Goal: Task Accomplishment & Management: Manage account settings

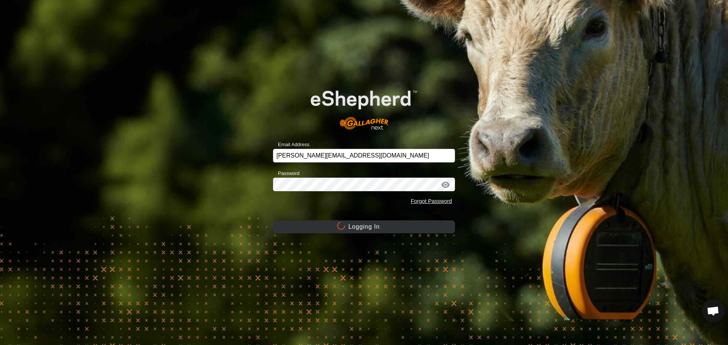
scroll to position [839, 0]
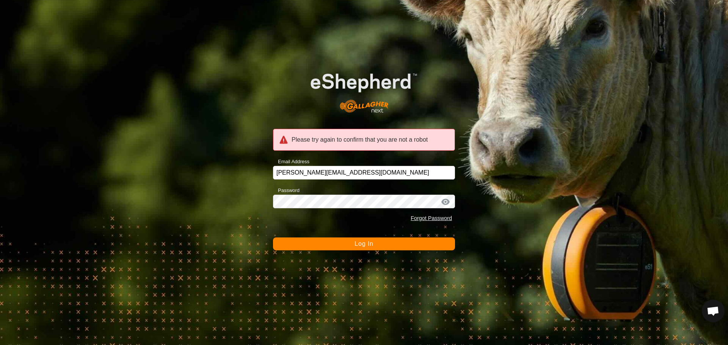
click at [344, 245] on button "Log In" at bounding box center [364, 244] width 182 height 13
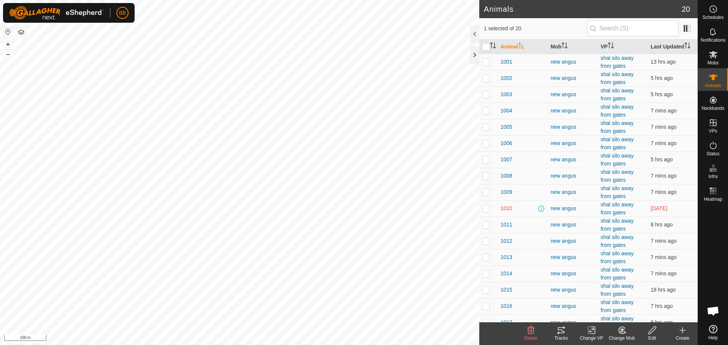
click at [562, 329] on icon at bounding box center [561, 330] width 9 height 9
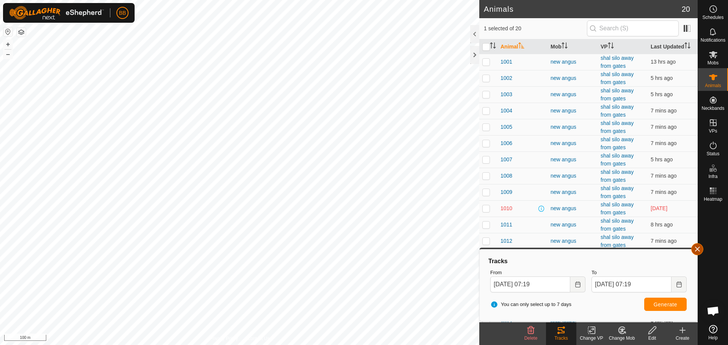
click at [697, 247] on button "button" at bounding box center [697, 249] width 12 height 12
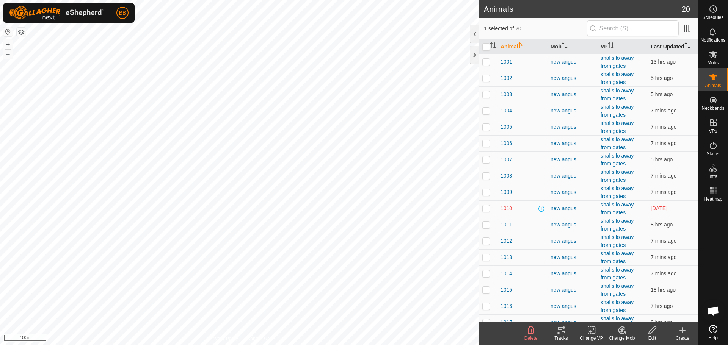
click at [659, 46] on th "Last Updated" at bounding box center [673, 46] width 50 height 15
click at [488, 78] on p-checkbox at bounding box center [486, 78] width 8 height 6
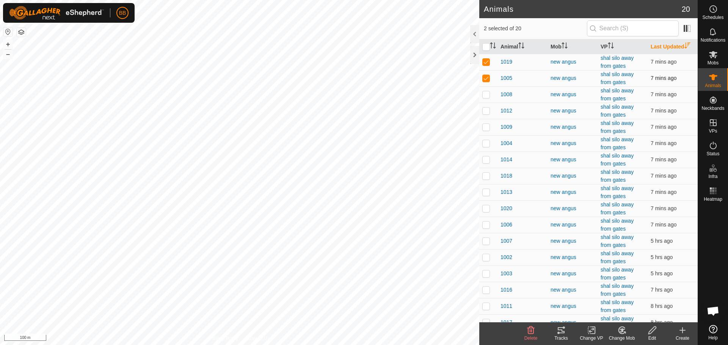
checkbox input "true"
click at [487, 92] on p-checkbox at bounding box center [486, 94] width 8 height 6
checkbox input "true"
click at [485, 110] on p-checkbox at bounding box center [486, 111] width 8 height 6
checkbox input "true"
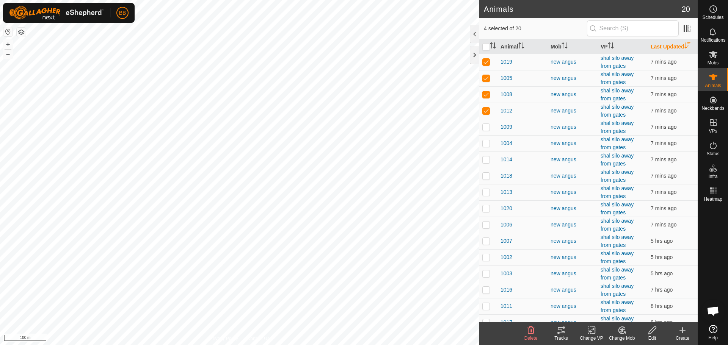
click at [488, 125] on p-checkbox at bounding box center [486, 127] width 8 height 6
checkbox input "true"
drag, startPoint x: 488, startPoint y: 142, endPoint x: 488, endPoint y: 150, distance: 8.0
click at [488, 143] on p-checkbox at bounding box center [486, 143] width 8 height 6
checkbox input "true"
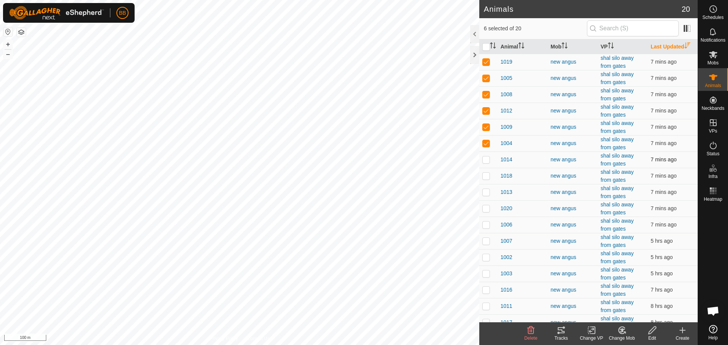
click at [488, 160] on p-checkbox at bounding box center [486, 160] width 8 height 6
checkbox input "true"
click at [488, 176] on p-checkbox at bounding box center [486, 176] width 8 height 6
checkbox input "true"
click at [565, 331] on icon at bounding box center [561, 330] width 9 height 9
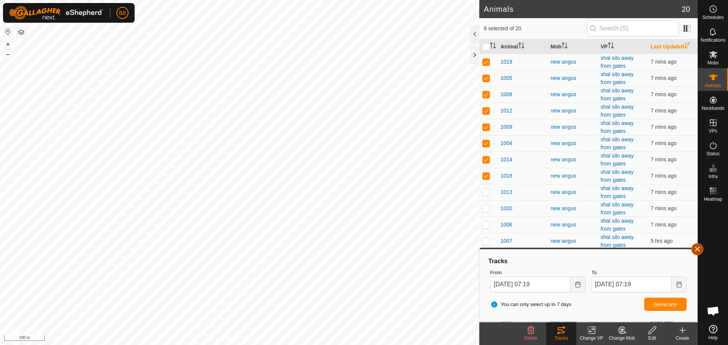
click at [696, 248] on button "button" at bounding box center [697, 249] width 12 height 12
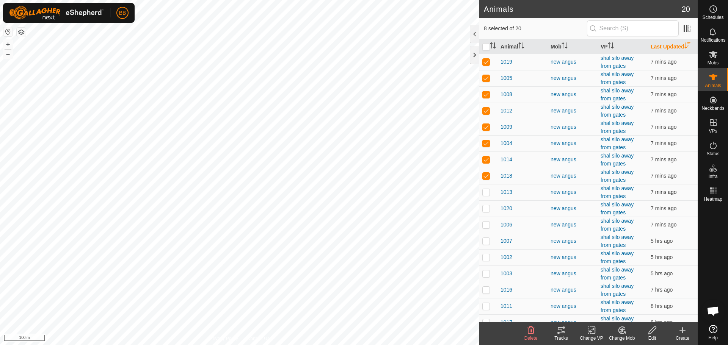
click at [485, 194] on p-checkbox at bounding box center [486, 192] width 8 height 6
checkbox input "true"
click at [488, 176] on p-checkbox at bounding box center [486, 176] width 8 height 6
checkbox input "false"
click at [486, 163] on td at bounding box center [488, 160] width 18 height 16
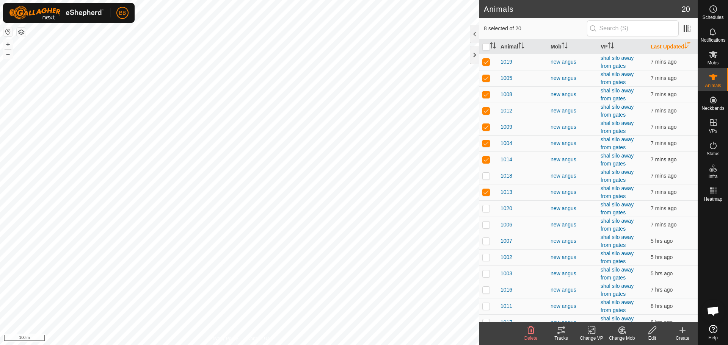
checkbox input "false"
click at [486, 141] on p-checkbox at bounding box center [486, 143] width 8 height 6
checkbox input "false"
click at [487, 130] on td at bounding box center [488, 127] width 18 height 16
checkbox input "false"
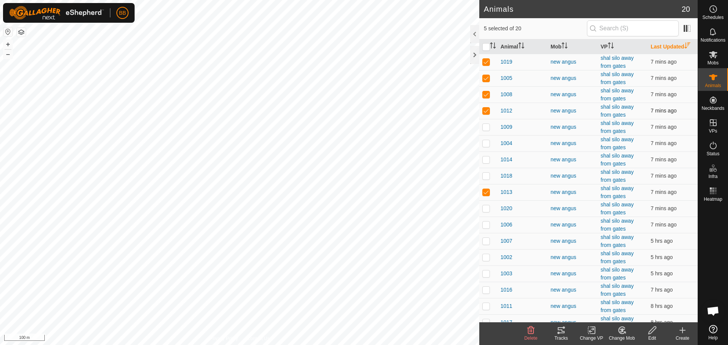
click at [485, 110] on p-checkbox at bounding box center [486, 111] width 8 height 6
checkbox input "false"
click at [486, 93] on p-checkbox at bounding box center [486, 94] width 8 height 6
checkbox input "false"
click at [486, 79] on p-checkbox at bounding box center [486, 78] width 8 height 6
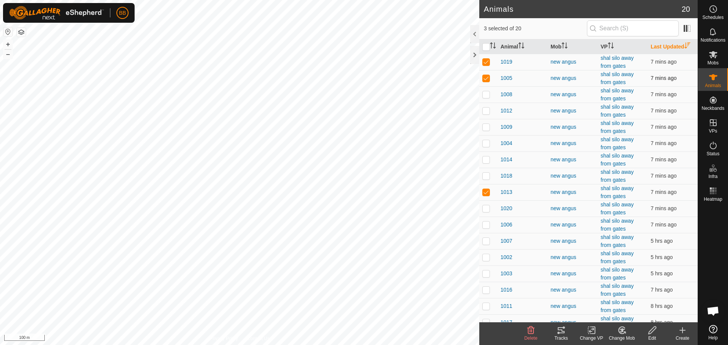
checkbox input "false"
click at [483, 58] on td at bounding box center [488, 62] width 18 height 16
checkbox input "false"
click at [487, 211] on p-checkbox at bounding box center [486, 208] width 8 height 6
checkbox input "true"
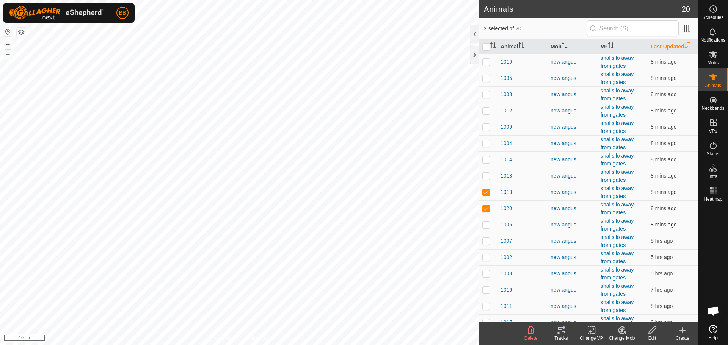
click at [487, 226] on p-checkbox at bounding box center [486, 225] width 8 height 6
checkbox input "true"
click at [489, 242] on p-checkbox at bounding box center [486, 241] width 8 height 6
click at [488, 242] on p-checkbox at bounding box center [486, 241] width 8 height 6
click at [485, 242] on p-checkbox at bounding box center [486, 241] width 8 height 6
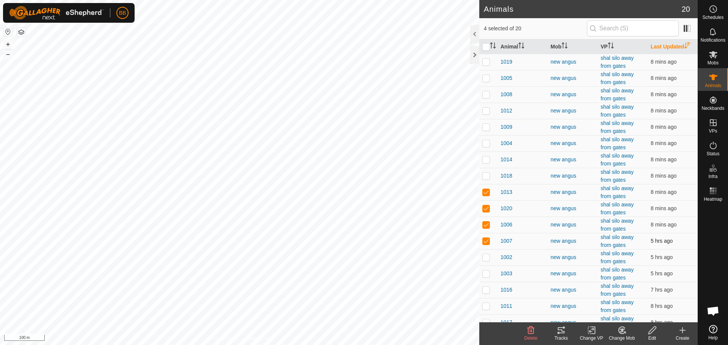
click at [485, 242] on p-checkbox at bounding box center [486, 241] width 8 height 6
checkbox input "false"
click at [559, 334] on icon at bounding box center [561, 330] width 9 height 9
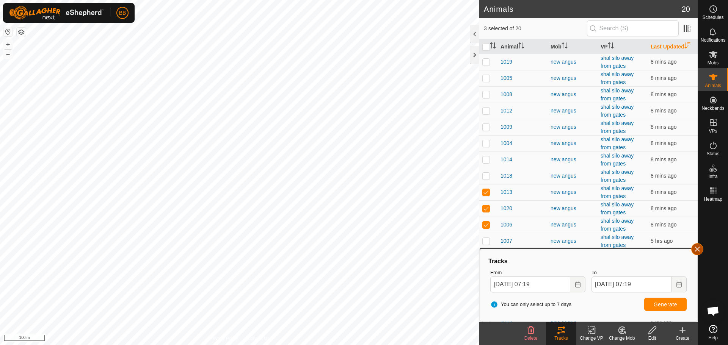
click at [700, 249] on button "button" at bounding box center [697, 249] width 12 height 12
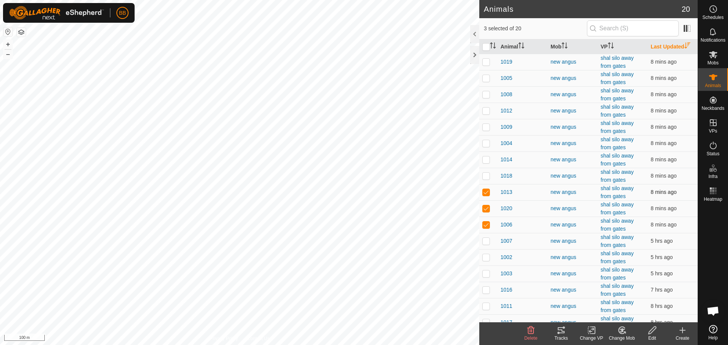
click at [489, 191] on p-checkbox at bounding box center [486, 192] width 8 height 6
checkbox input "false"
click at [488, 206] on p-checkbox at bounding box center [486, 208] width 8 height 6
checkbox input "false"
click at [485, 225] on p-checkbox at bounding box center [486, 225] width 8 height 6
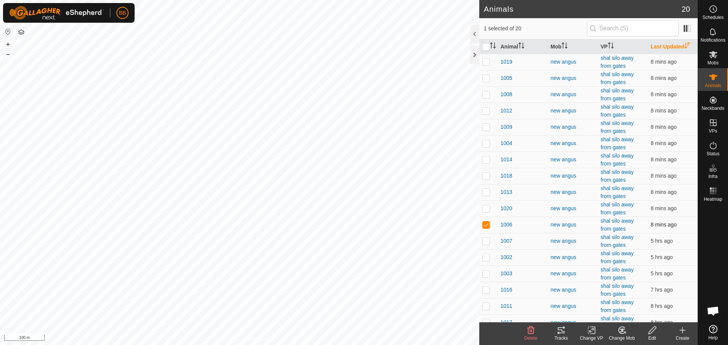
checkbox input "false"
click at [486, 256] on p-checkbox at bounding box center [486, 257] width 8 height 6
checkbox input "true"
click at [487, 273] on p-checkbox at bounding box center [486, 274] width 8 height 6
checkbox input "true"
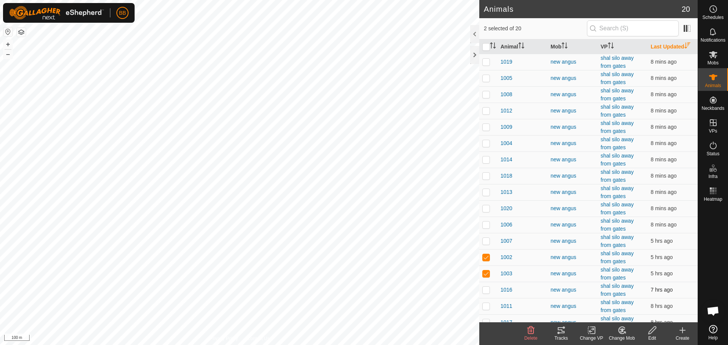
click at [486, 288] on p-checkbox at bounding box center [486, 290] width 8 height 6
checkbox input "true"
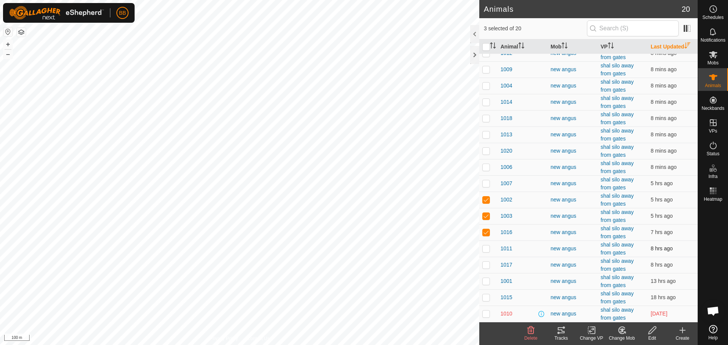
click at [487, 250] on p-checkbox at bounding box center [486, 249] width 8 height 6
checkbox input "true"
click at [486, 266] on p-checkbox at bounding box center [486, 265] width 8 height 6
checkbox input "true"
click at [486, 279] on p-checkbox at bounding box center [486, 281] width 8 height 6
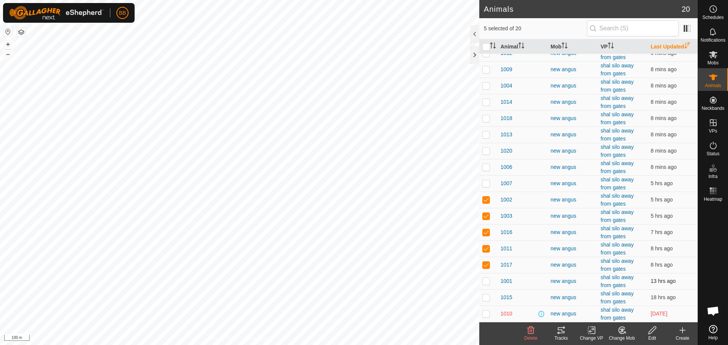
checkbox input "true"
click at [488, 295] on p-checkbox at bounding box center [486, 298] width 8 height 6
checkbox input "true"
click at [562, 328] on icon at bounding box center [561, 331] width 7 height 6
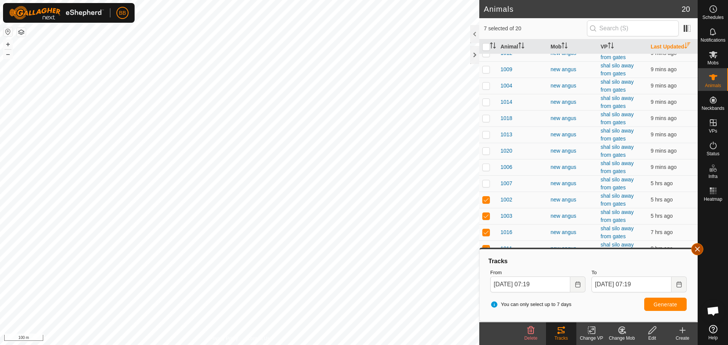
click at [696, 251] on button "button" at bounding box center [697, 249] width 12 height 12
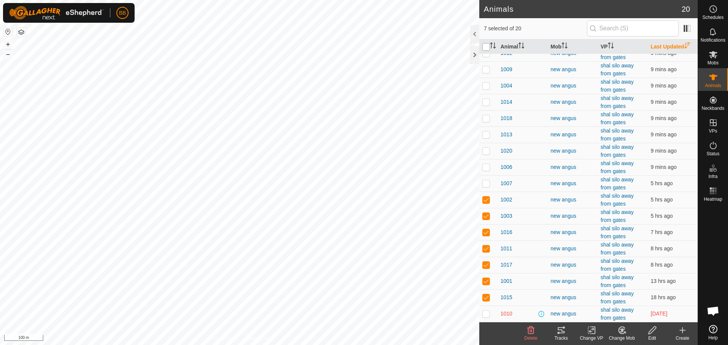
click at [484, 47] on input "checkbox" at bounding box center [486, 47] width 8 height 8
checkbox input "true"
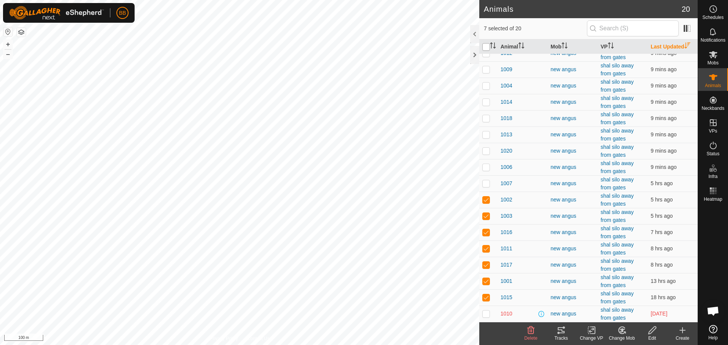
checkbox input "true"
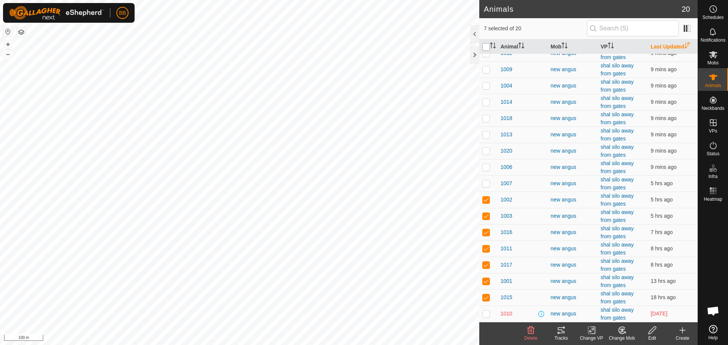
checkbox input "true"
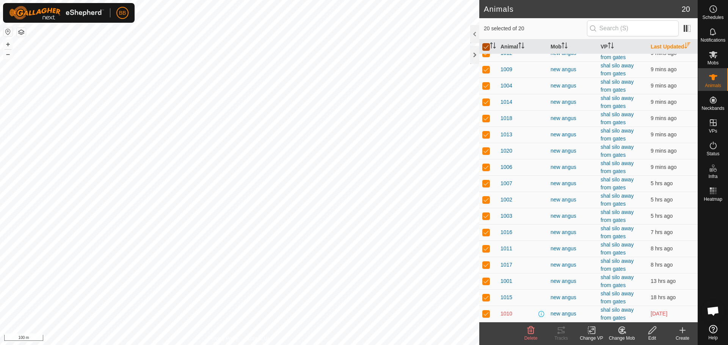
click at [484, 47] on input "checkbox" at bounding box center [486, 47] width 8 height 8
checkbox input "false"
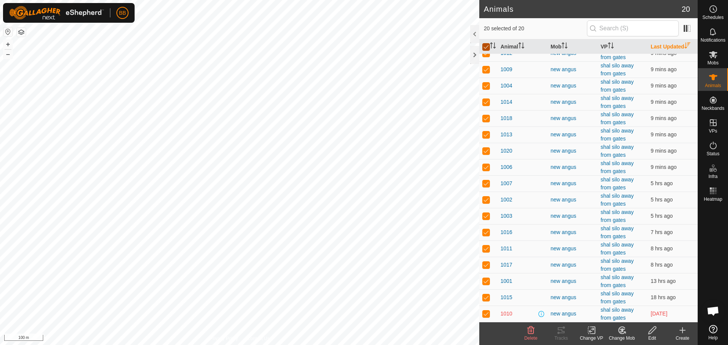
checkbox input "false"
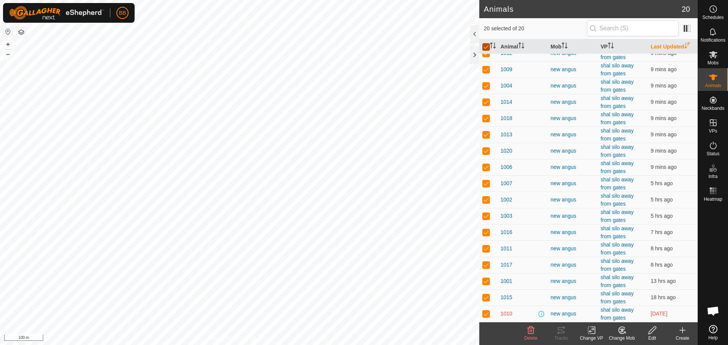
checkbox input "false"
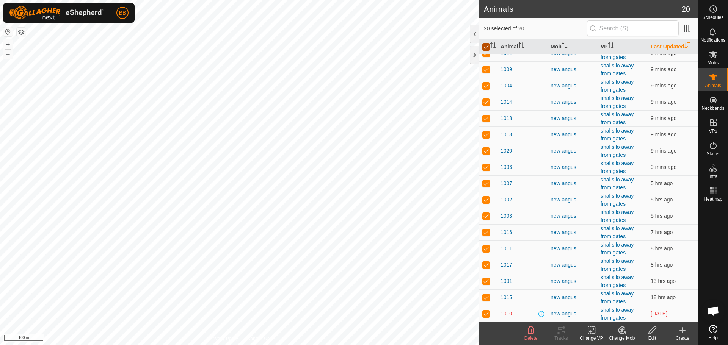
checkbox input "false"
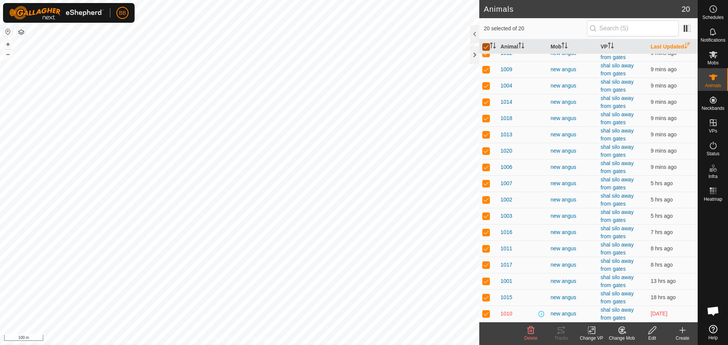
checkbox input "false"
